Goal: Task Accomplishment & Management: Manage account settings

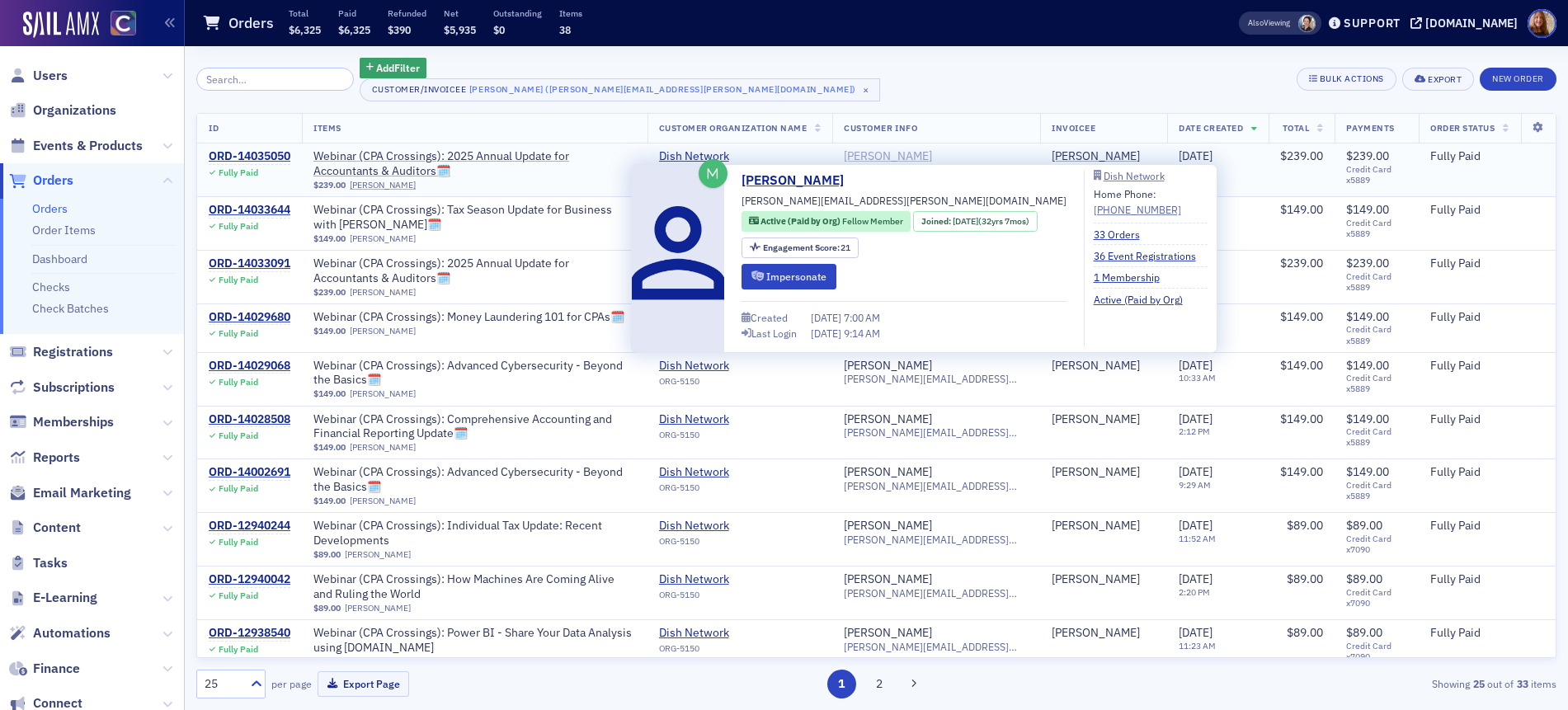
click at [905, 159] on div "[PERSON_NAME]" at bounding box center [887, 156] width 88 height 15
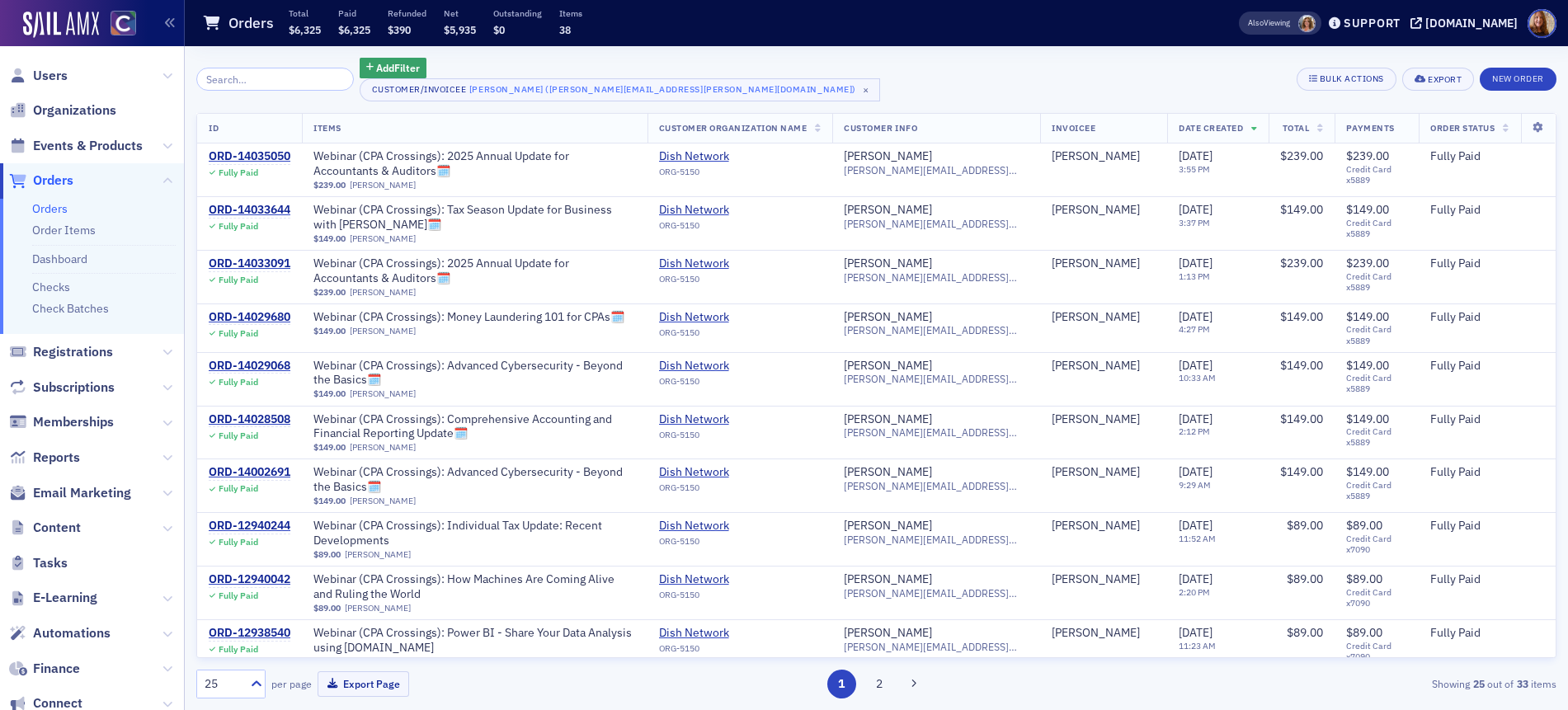
click at [773, 79] on div "Add Filter Customer/Invoicee [PERSON_NAME] ([PERSON_NAME][EMAIL_ADDRESS][PERSON…" at bounding box center [876, 79] width 1360 height 44
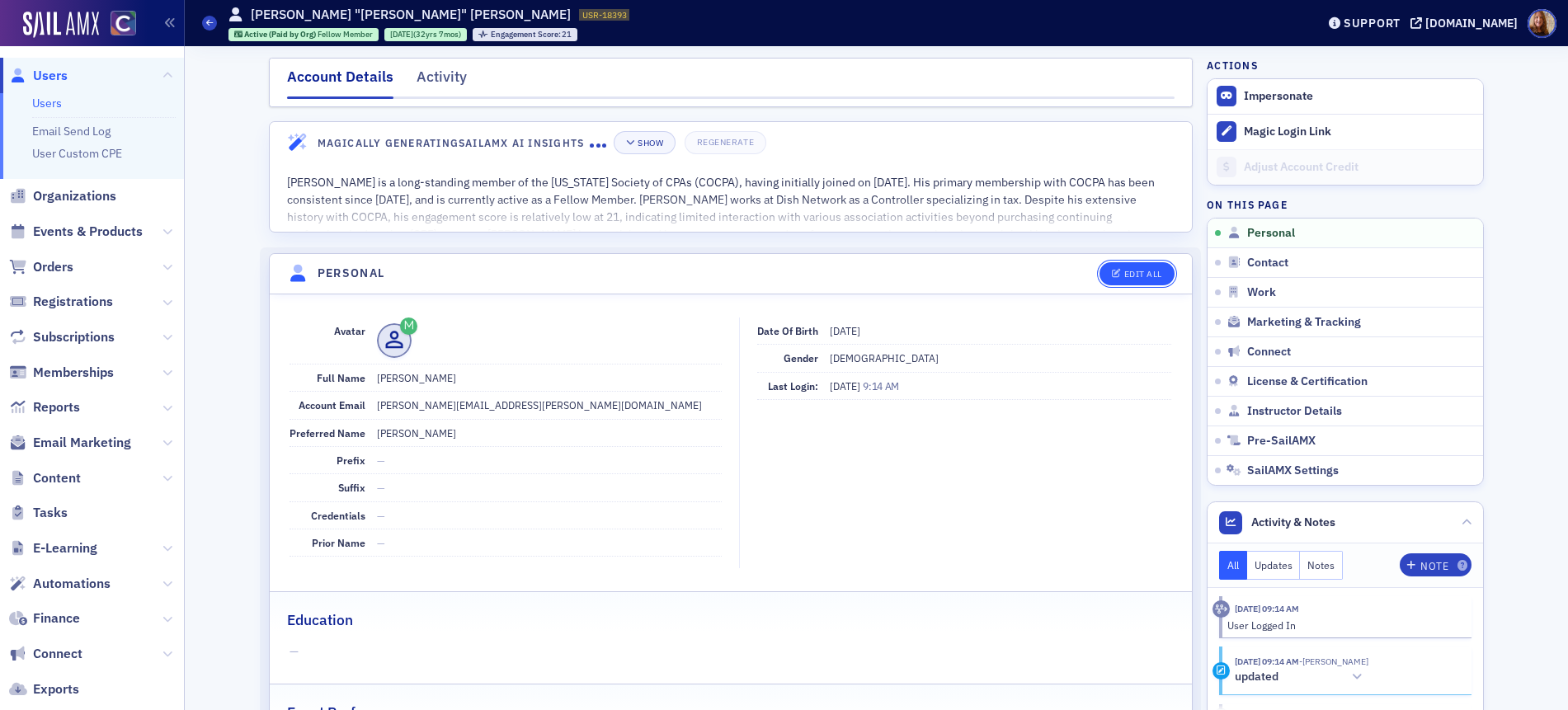
click at [1140, 277] on div "Edit All" at bounding box center [1143, 274] width 38 height 9
select select "US"
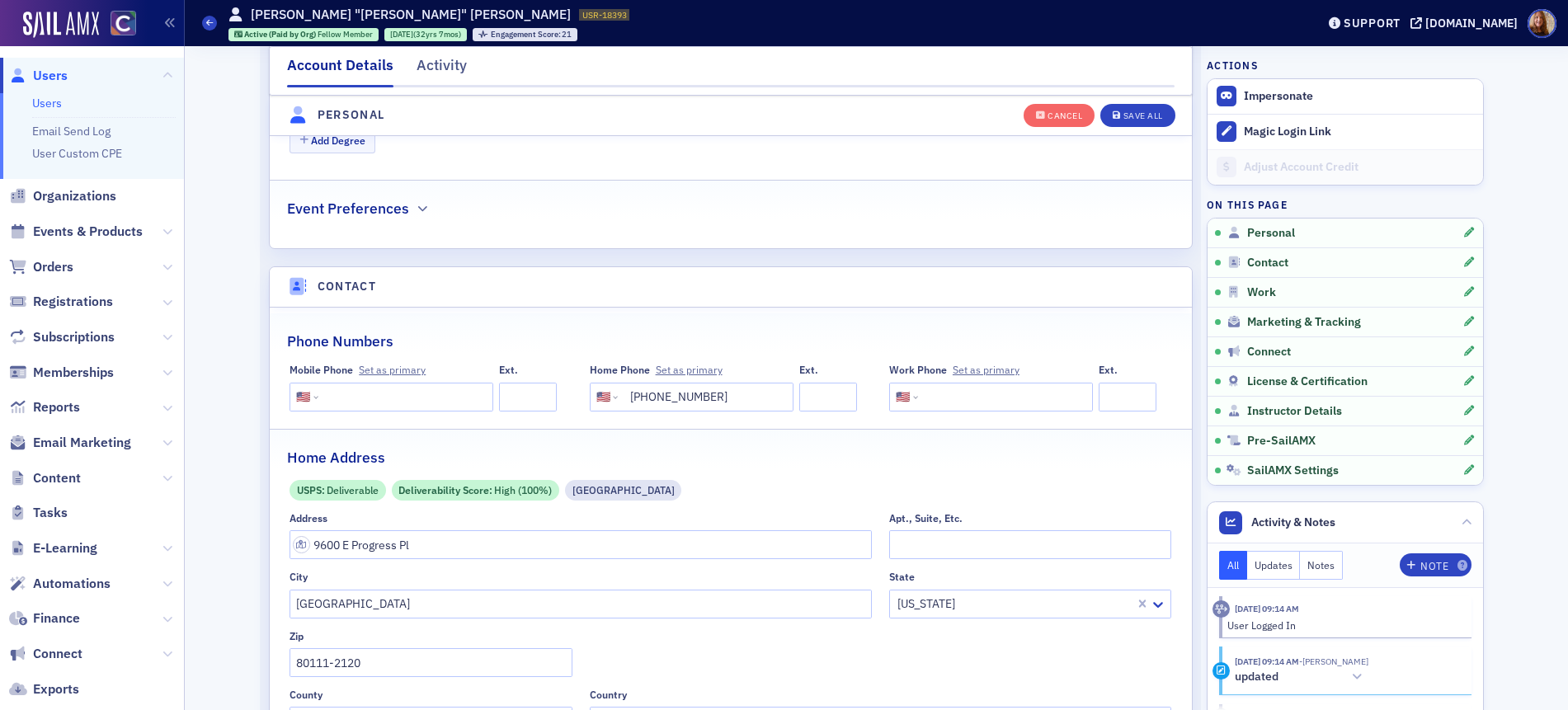
scroll to position [673, 0]
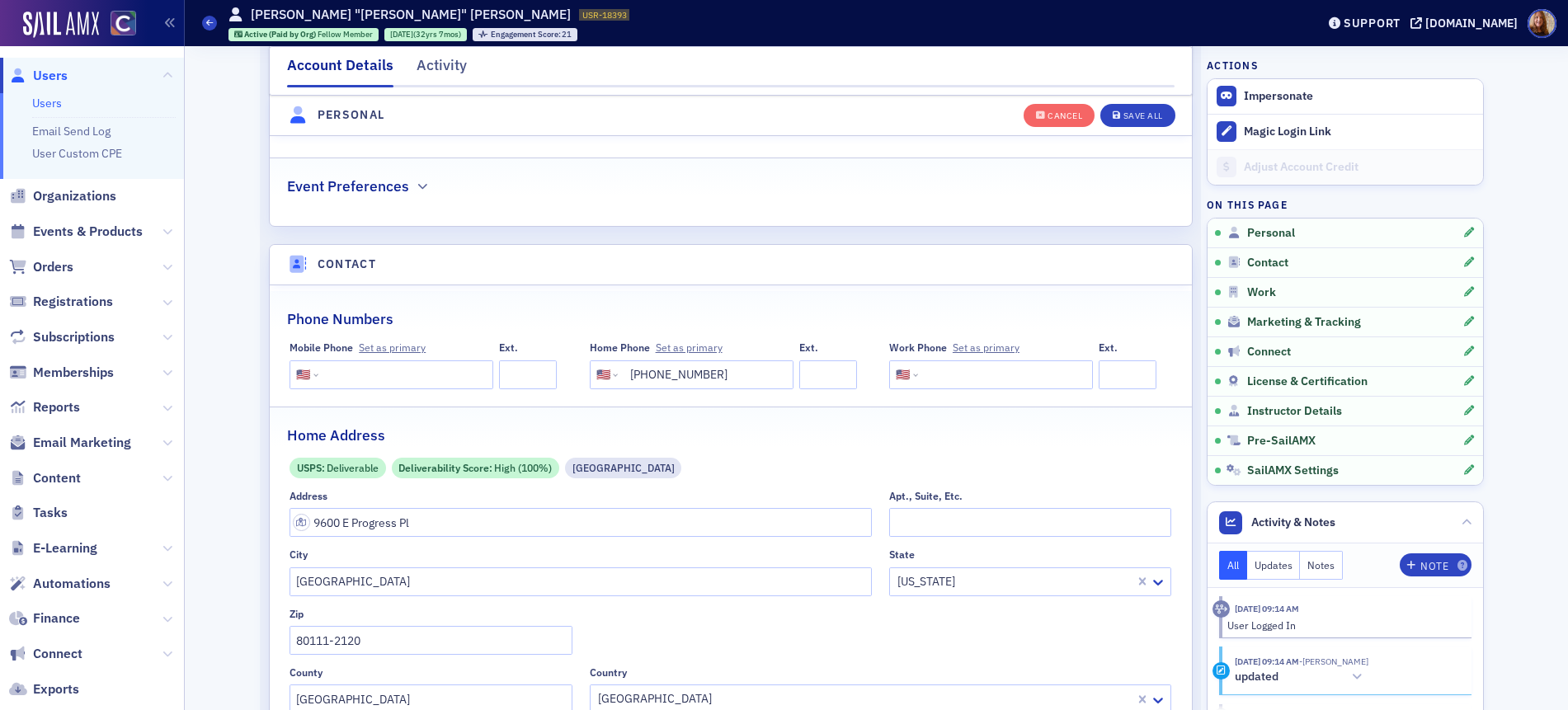
click at [667, 375] on input "[PHONE_NUMBER]" at bounding box center [703, 374] width 165 height 29
paste input "898-0729"
type input "(303) 898-0729"
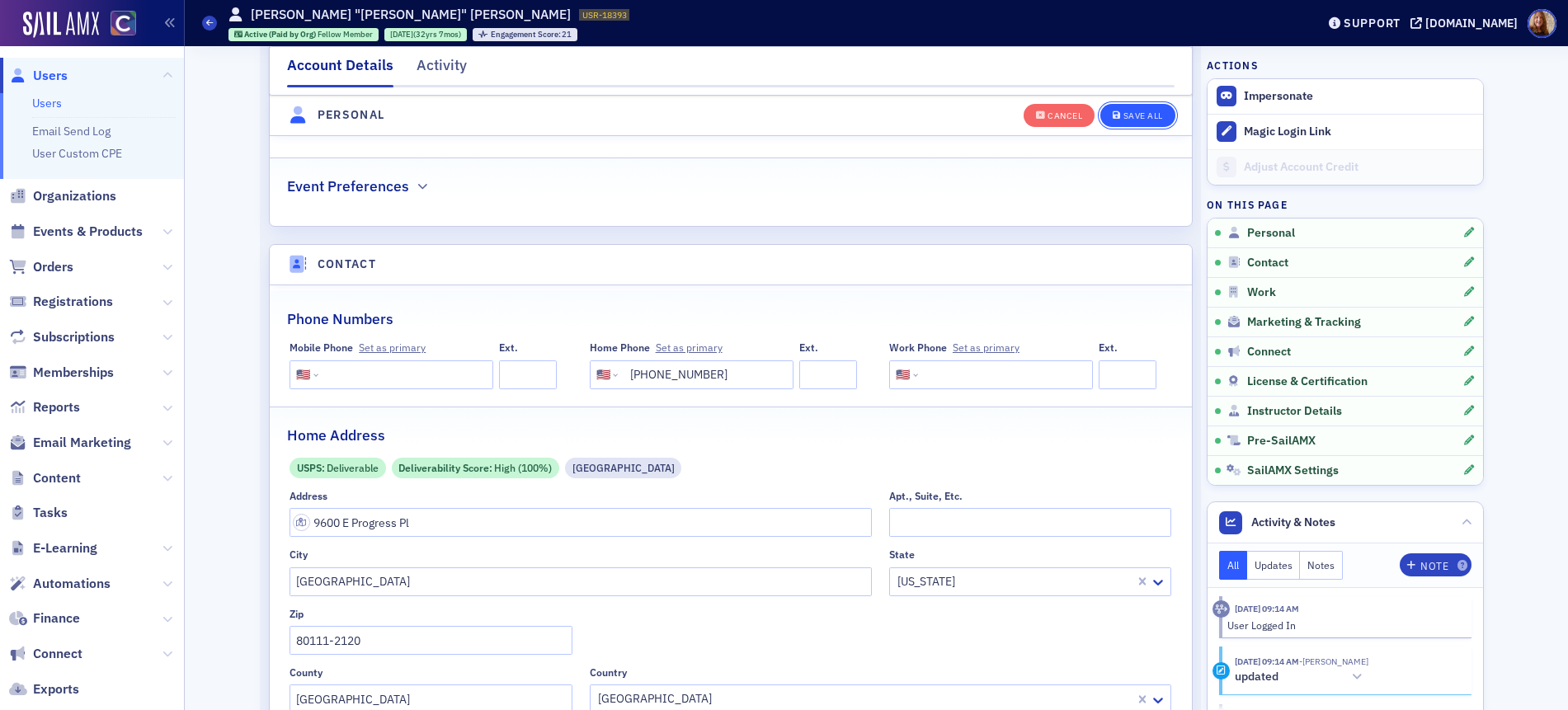
click at [1148, 123] on button "Save All" at bounding box center [1137, 114] width 74 height 23
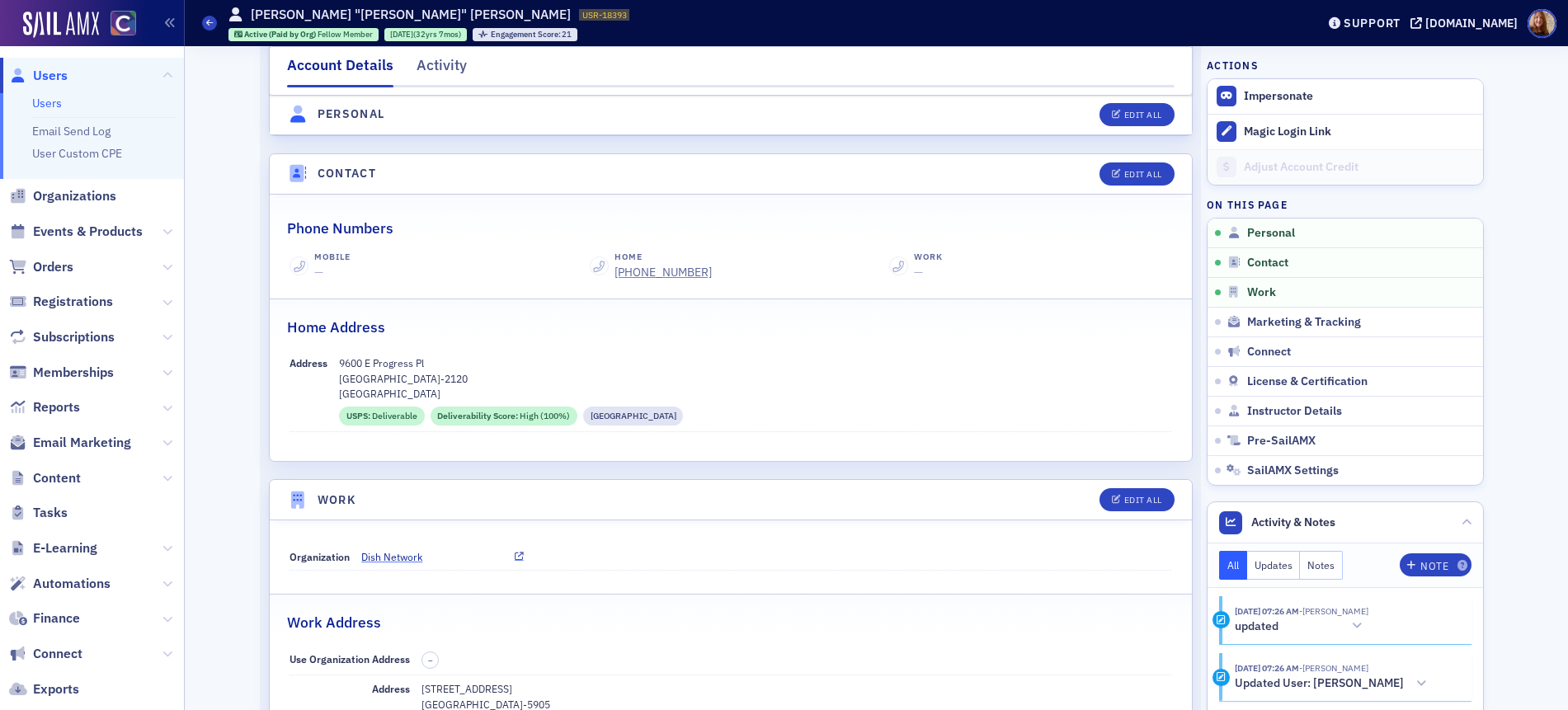
scroll to position [870, 0]
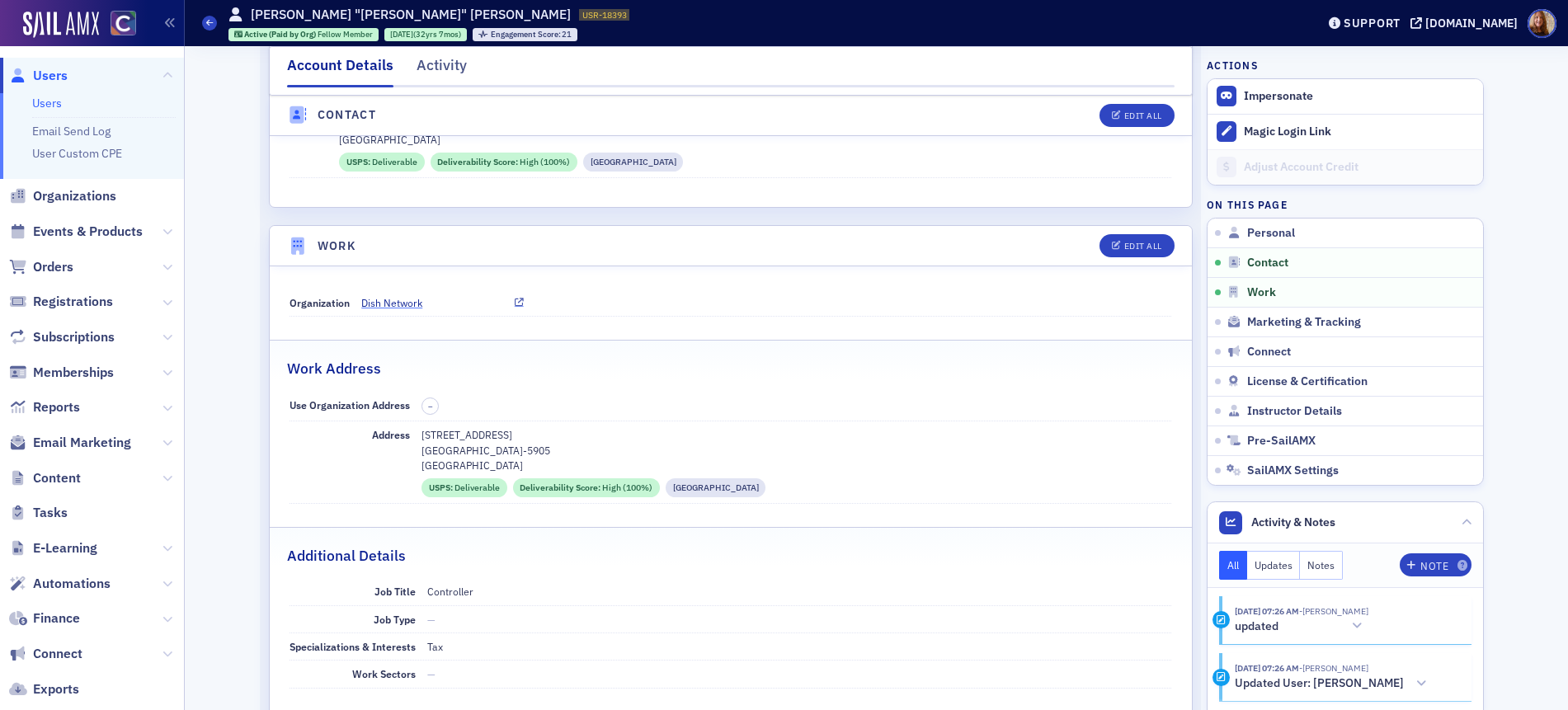
click at [387, 309] on span "Dish Network" at bounding box center [436, 302] width 150 height 15
click at [1158, 253] on button "Edit All" at bounding box center [1136, 245] width 74 height 23
select select "US"
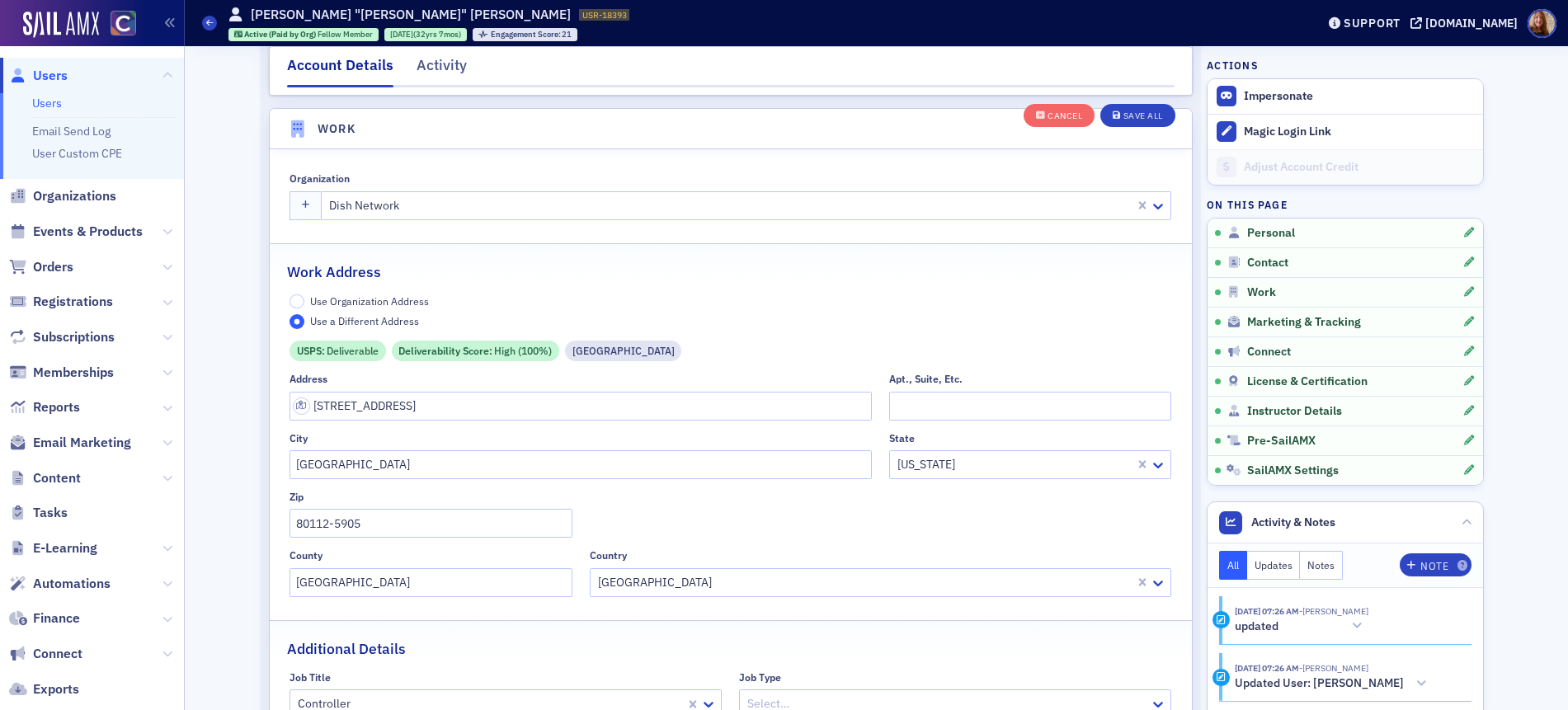
scroll to position [1337, 0]
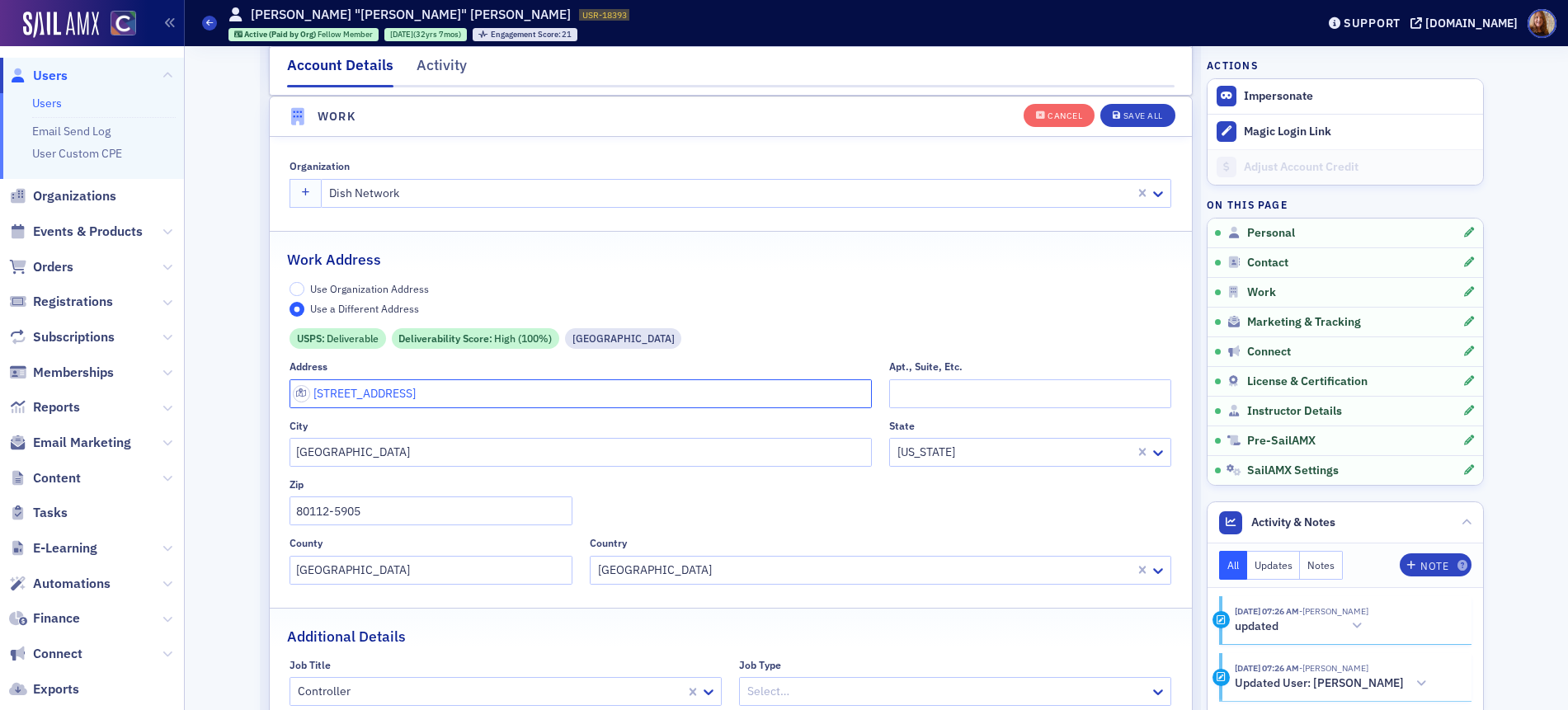
click at [351, 396] on input "9601 S Meridian Blvd" at bounding box center [580, 393] width 582 height 29
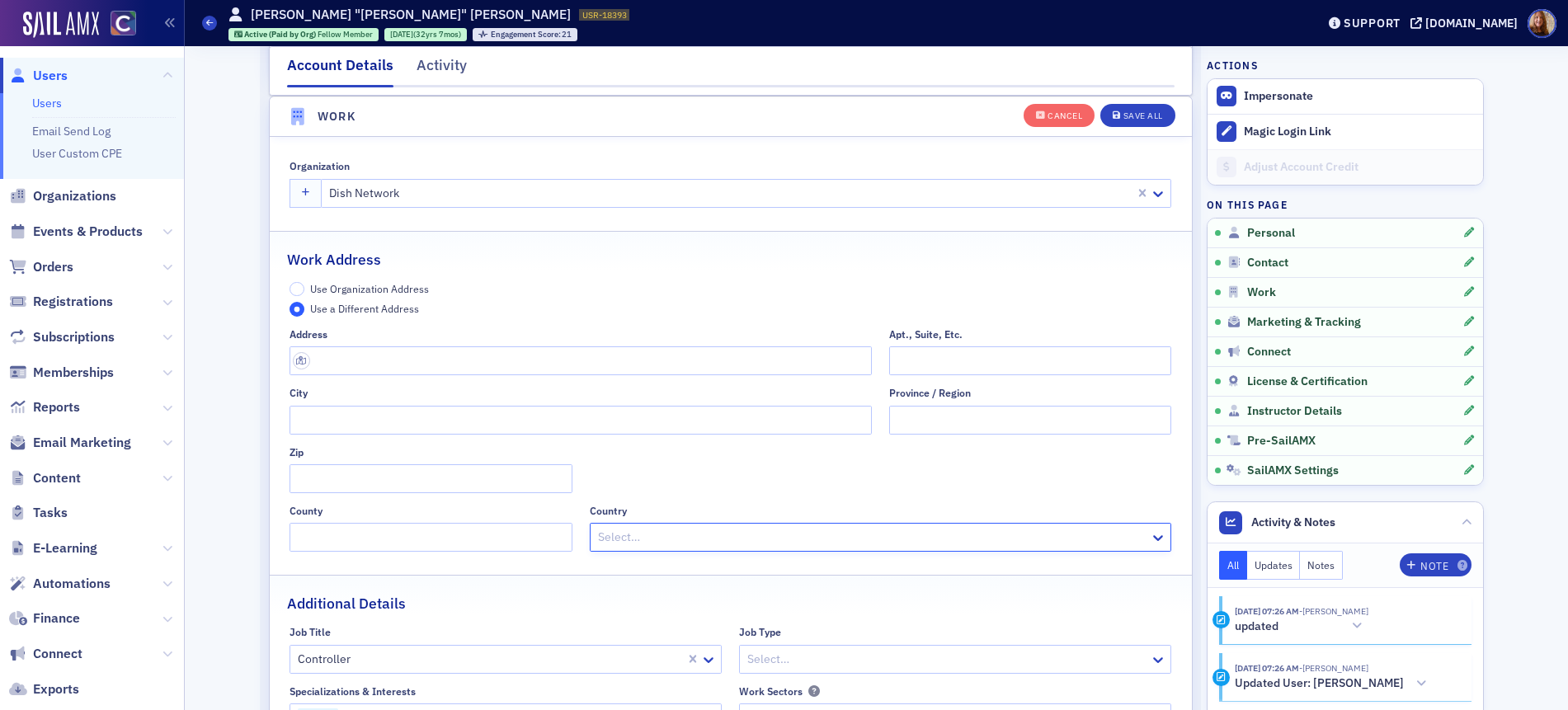
click at [392, 284] on span "Use Organization Address" at bounding box center [369, 288] width 118 height 13
click at [305, 284] on input "Use Organization Address" at bounding box center [296, 289] width 15 height 15
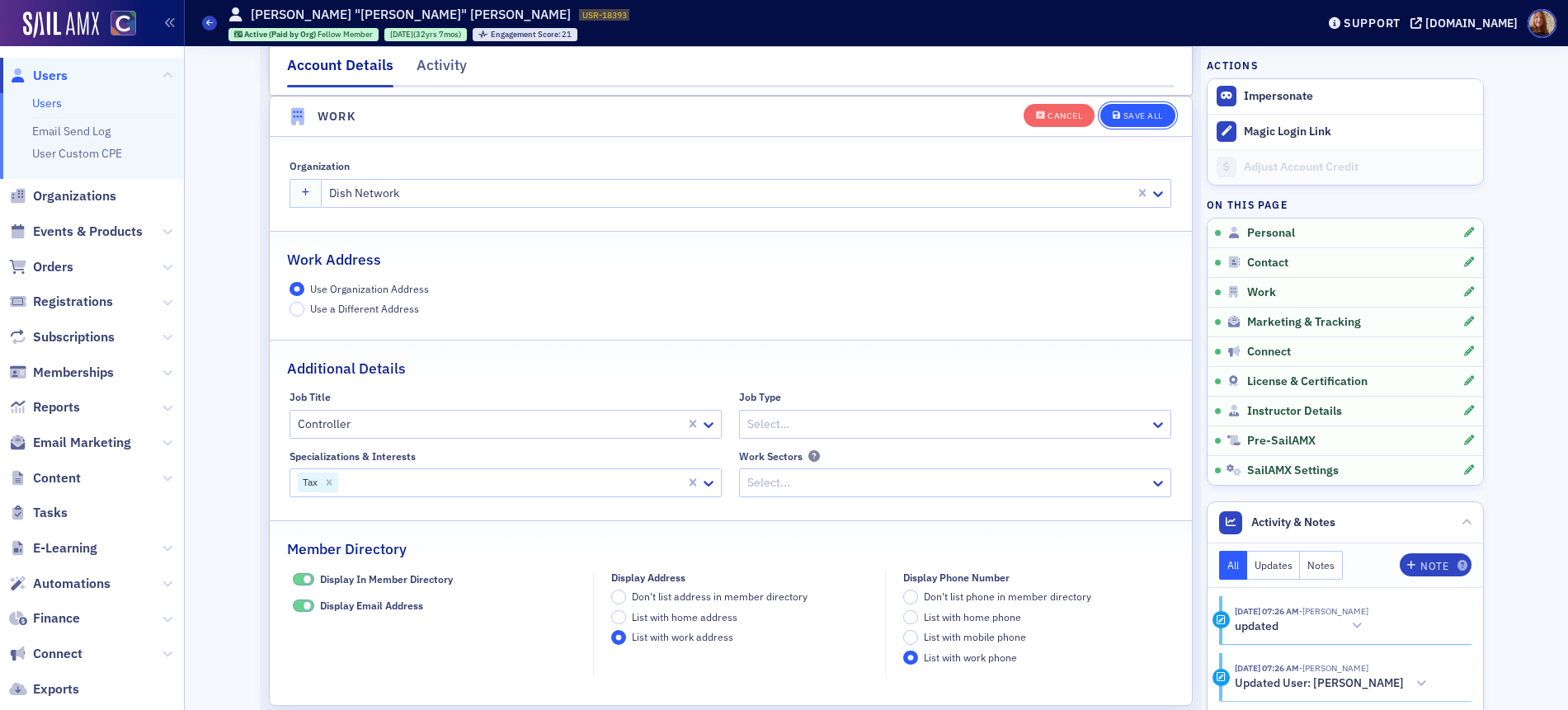
click at [1150, 105] on button "Save All" at bounding box center [1137, 114] width 74 height 23
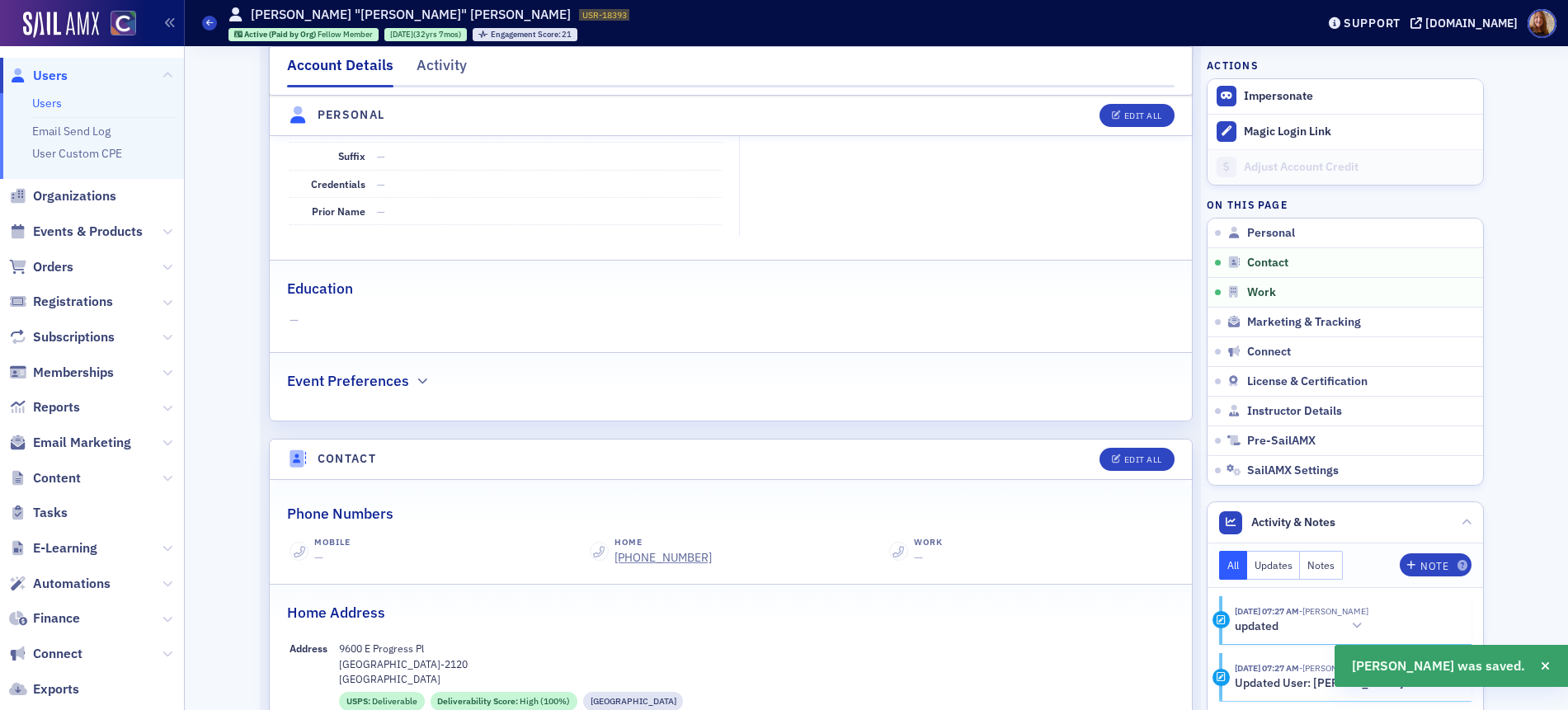
scroll to position [0, 0]
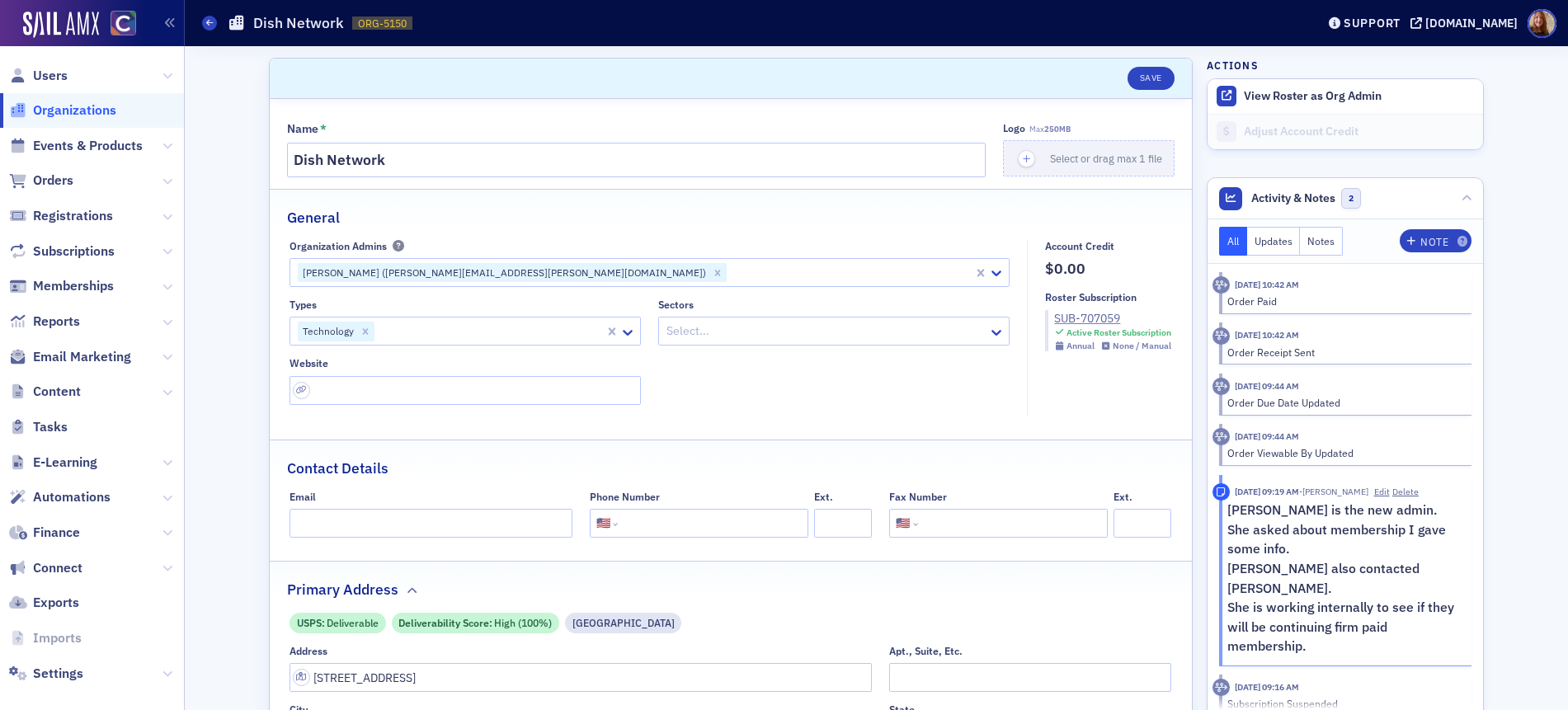
select select "US"
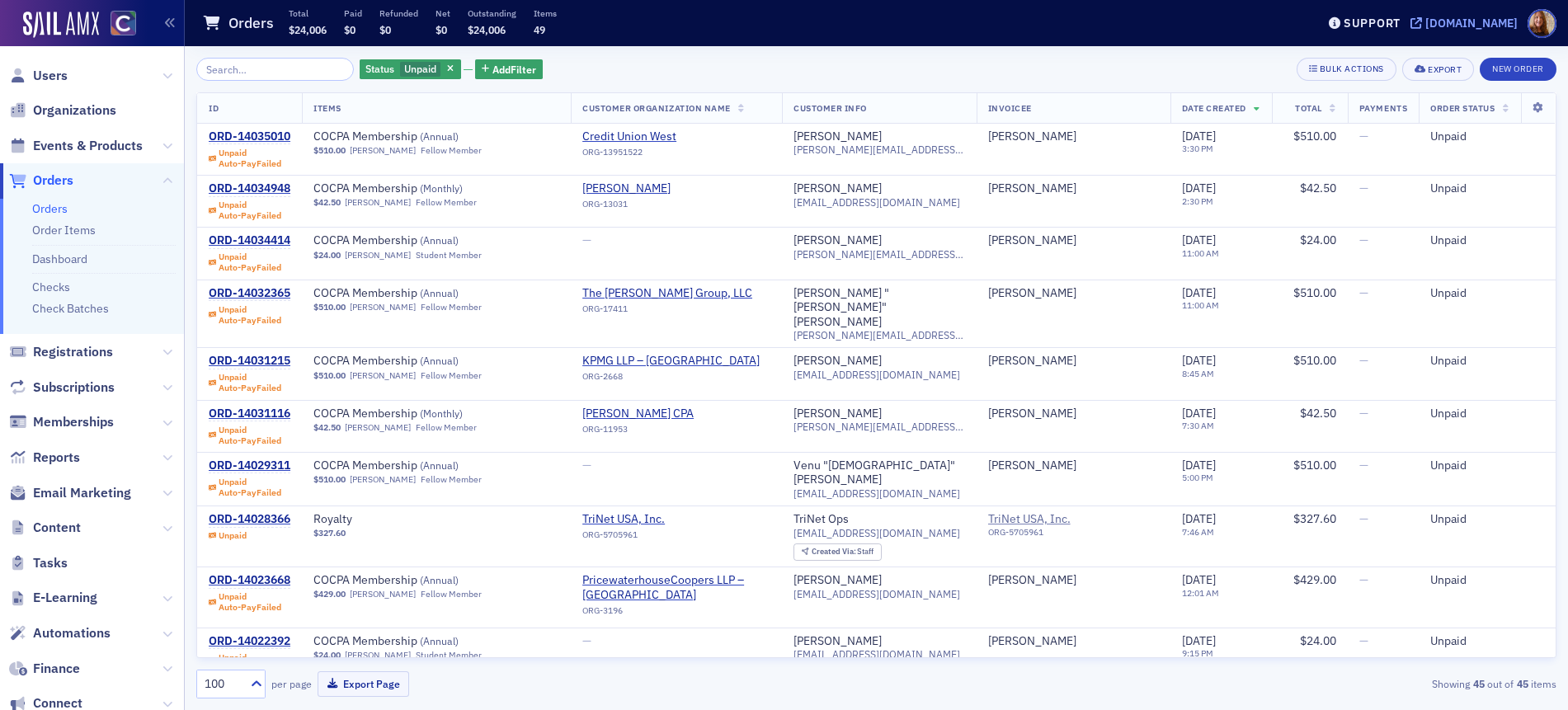
click at [1507, 29] on div "[DOMAIN_NAME]" at bounding box center [1471, 23] width 92 height 15
